Goal: Navigation & Orientation: Find specific page/section

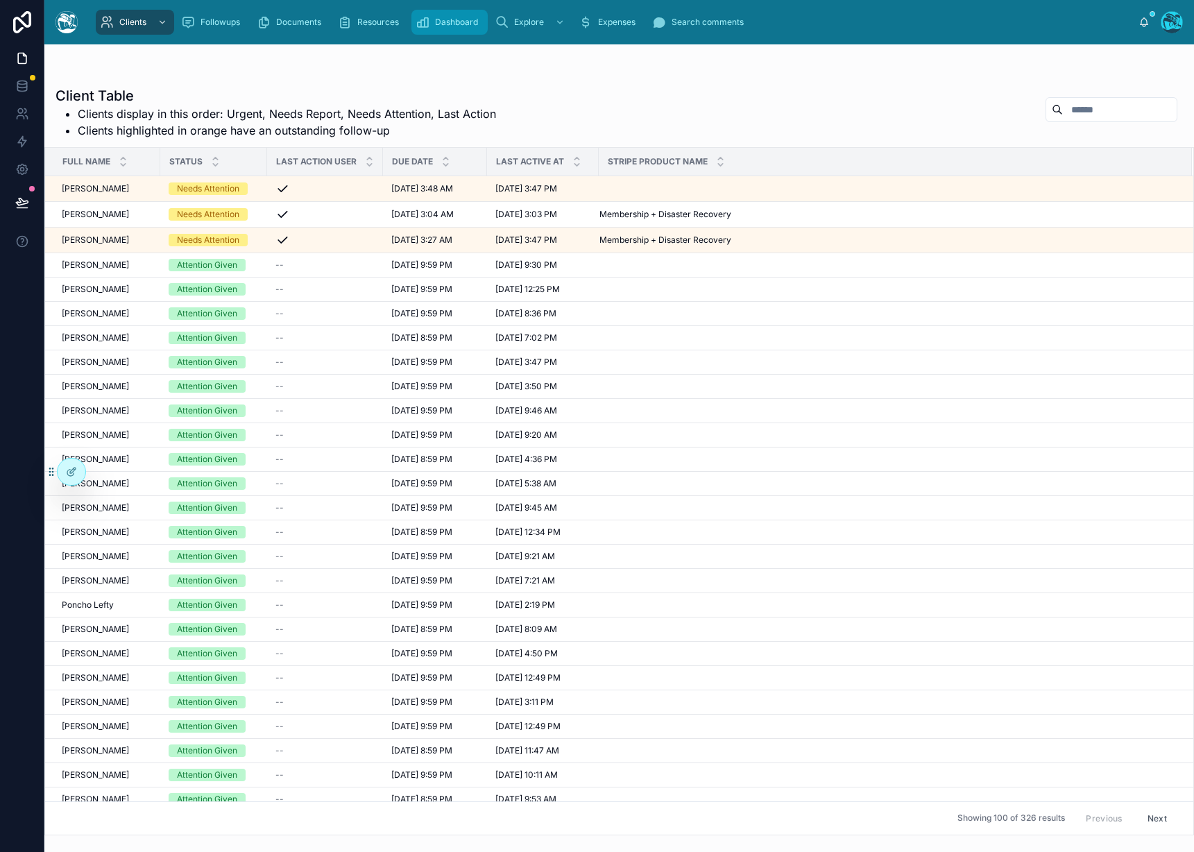
click at [478, 24] on div "Dashboard" at bounding box center [450, 22] width 68 height 22
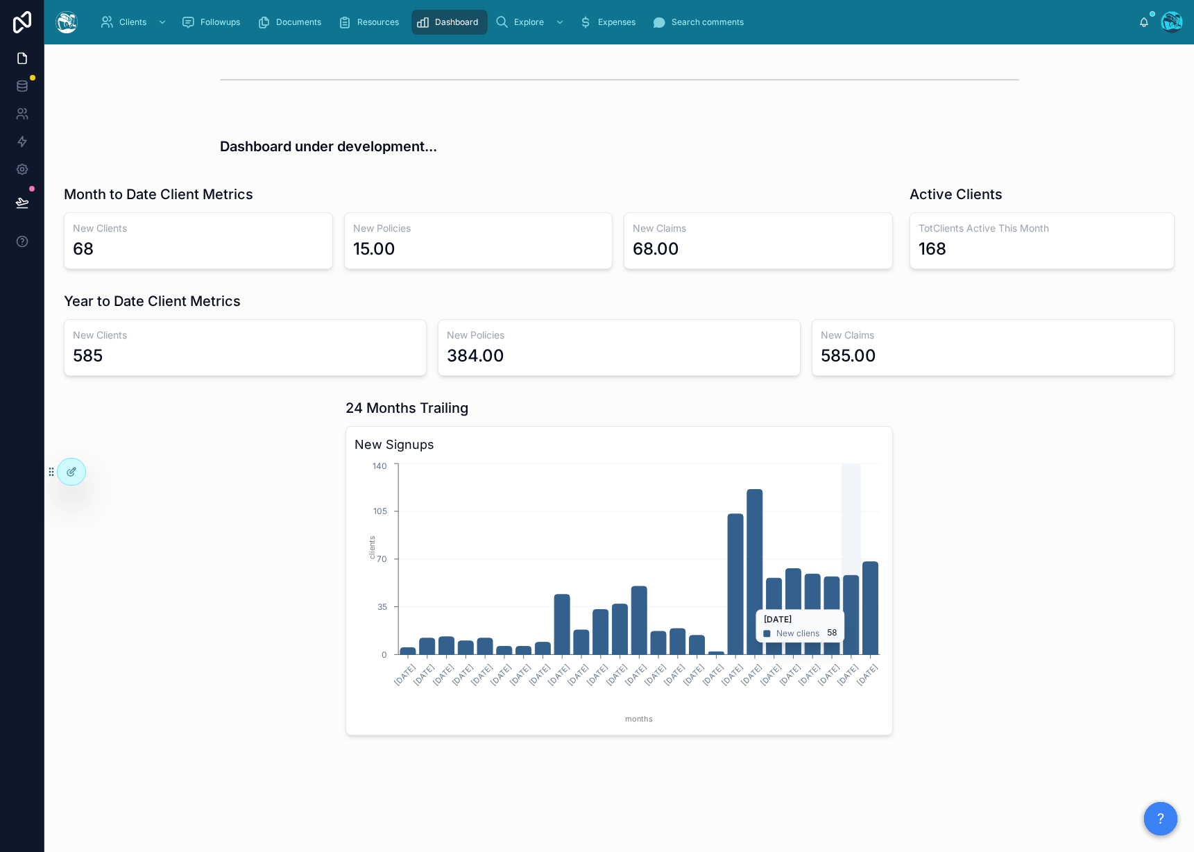
scroll to position [184, 0]
